Goal: Find specific page/section: Find specific page/section

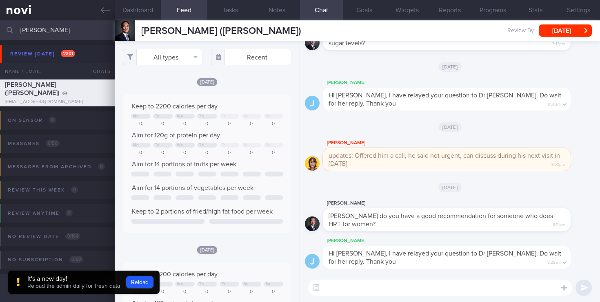
select select "7"
click at [0, 26] on input "[PERSON_NAME]" at bounding box center [300, 30] width 600 height 20
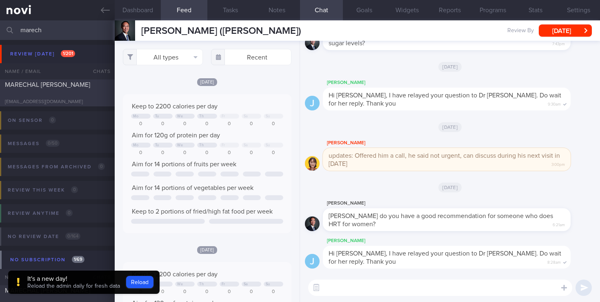
type input "marech"
click at [70, 88] on span "MARECHAL [PERSON_NAME]" at bounding box center [47, 85] width 85 height 7
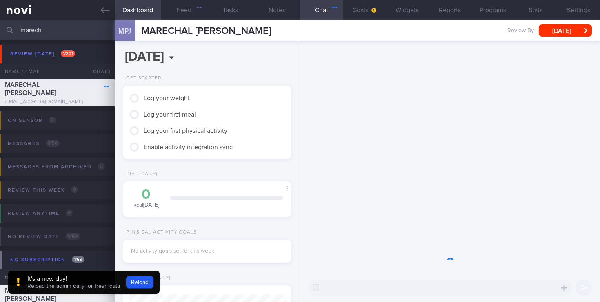
scroll to position [77, 154]
